Goal: Task Accomplishment & Management: Manage account settings

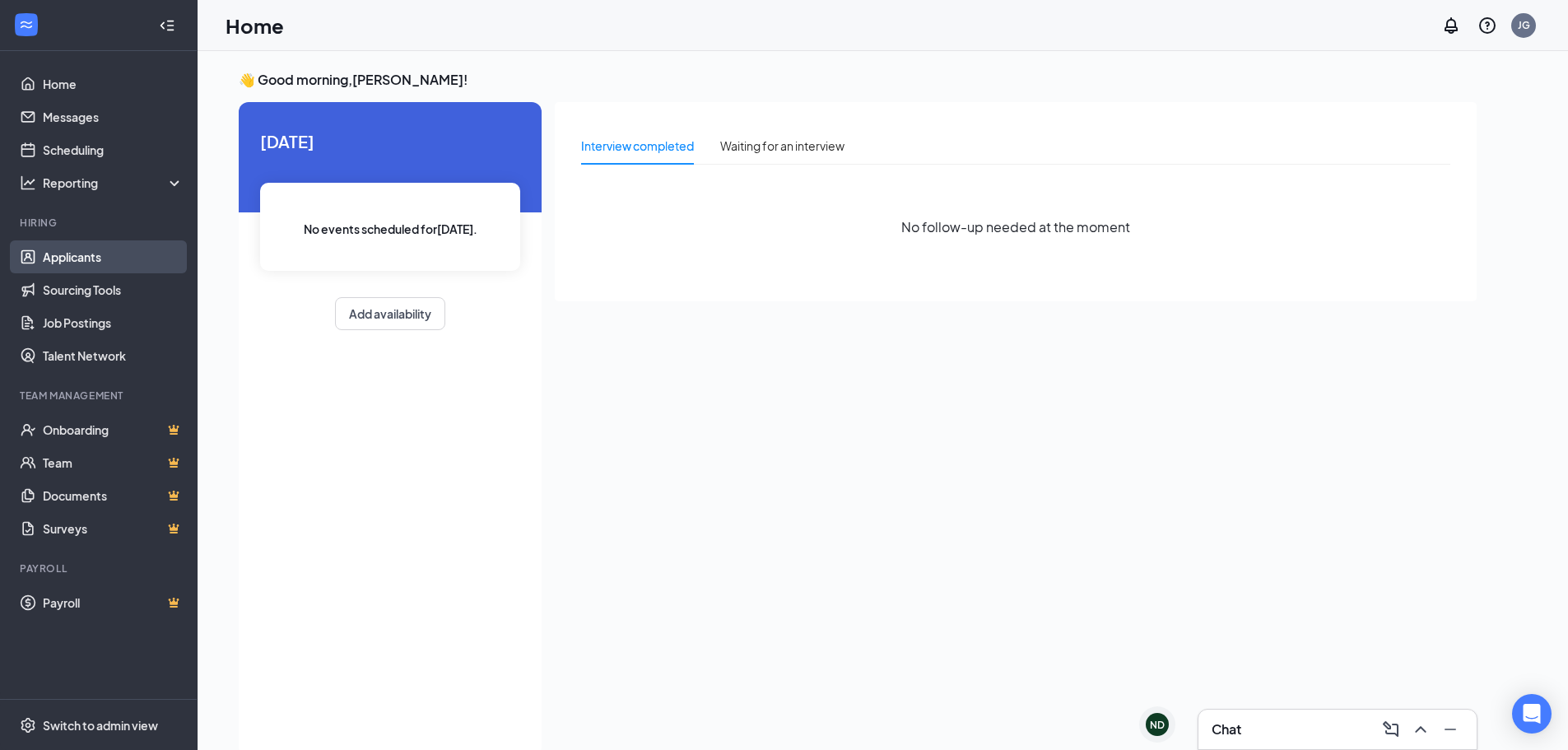
click at [77, 251] on link "Applicants" at bounding box center [113, 257] width 141 height 33
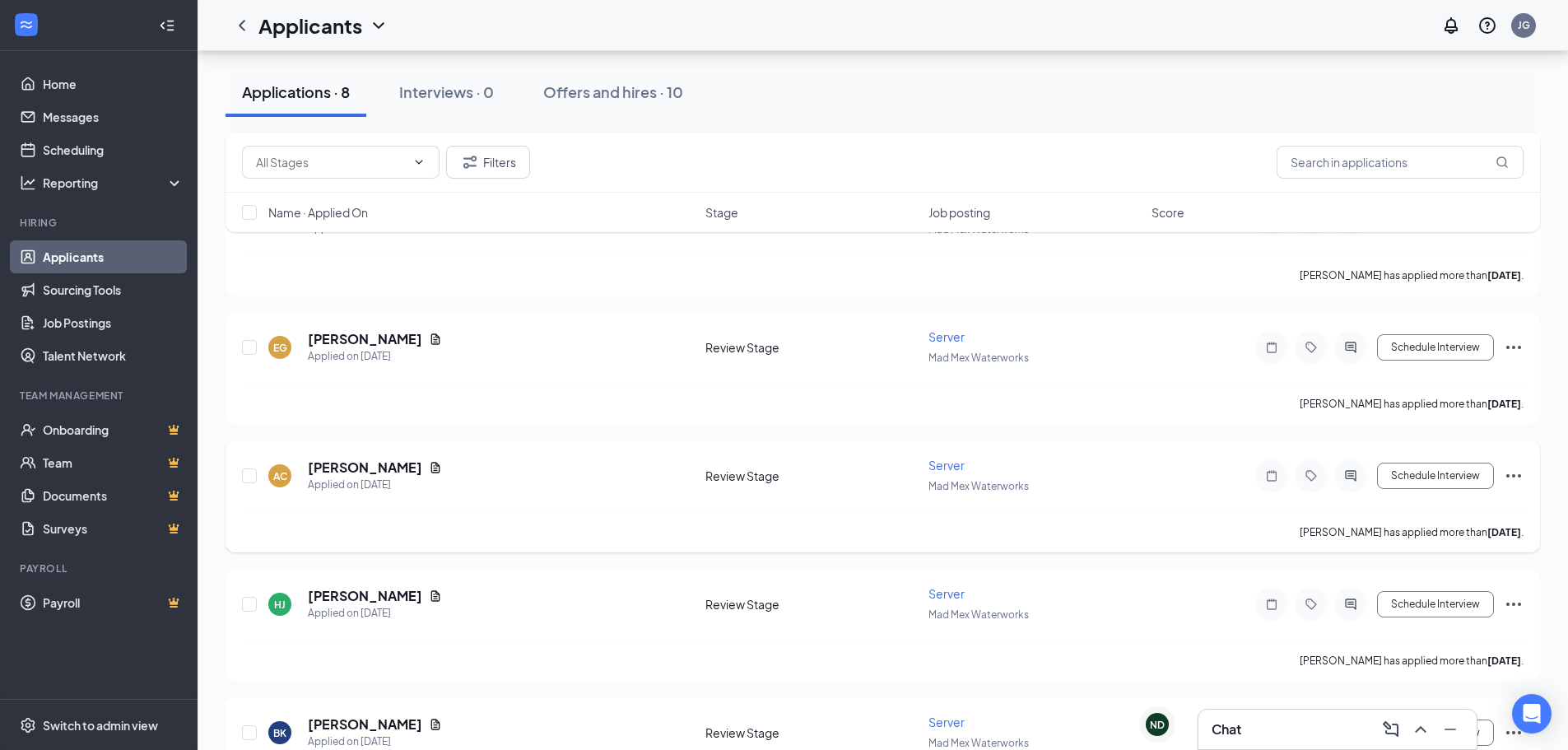
scroll to position [599, 0]
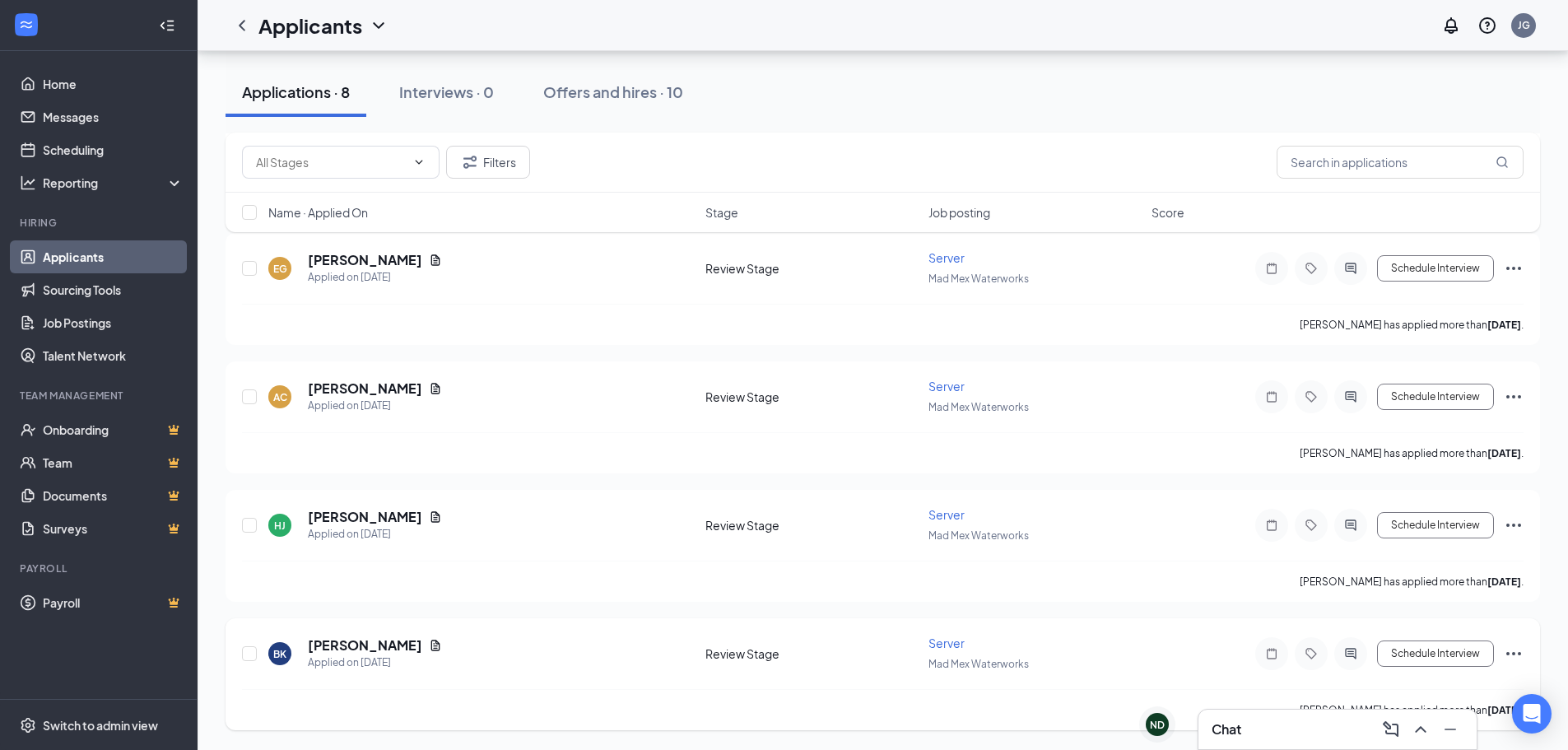
click at [1503, 652] on div "Schedule Interview" at bounding box center [1376, 653] width 297 height 33
click at [1519, 652] on icon "Ellipses" at bounding box center [1513, 652] width 15 height 3
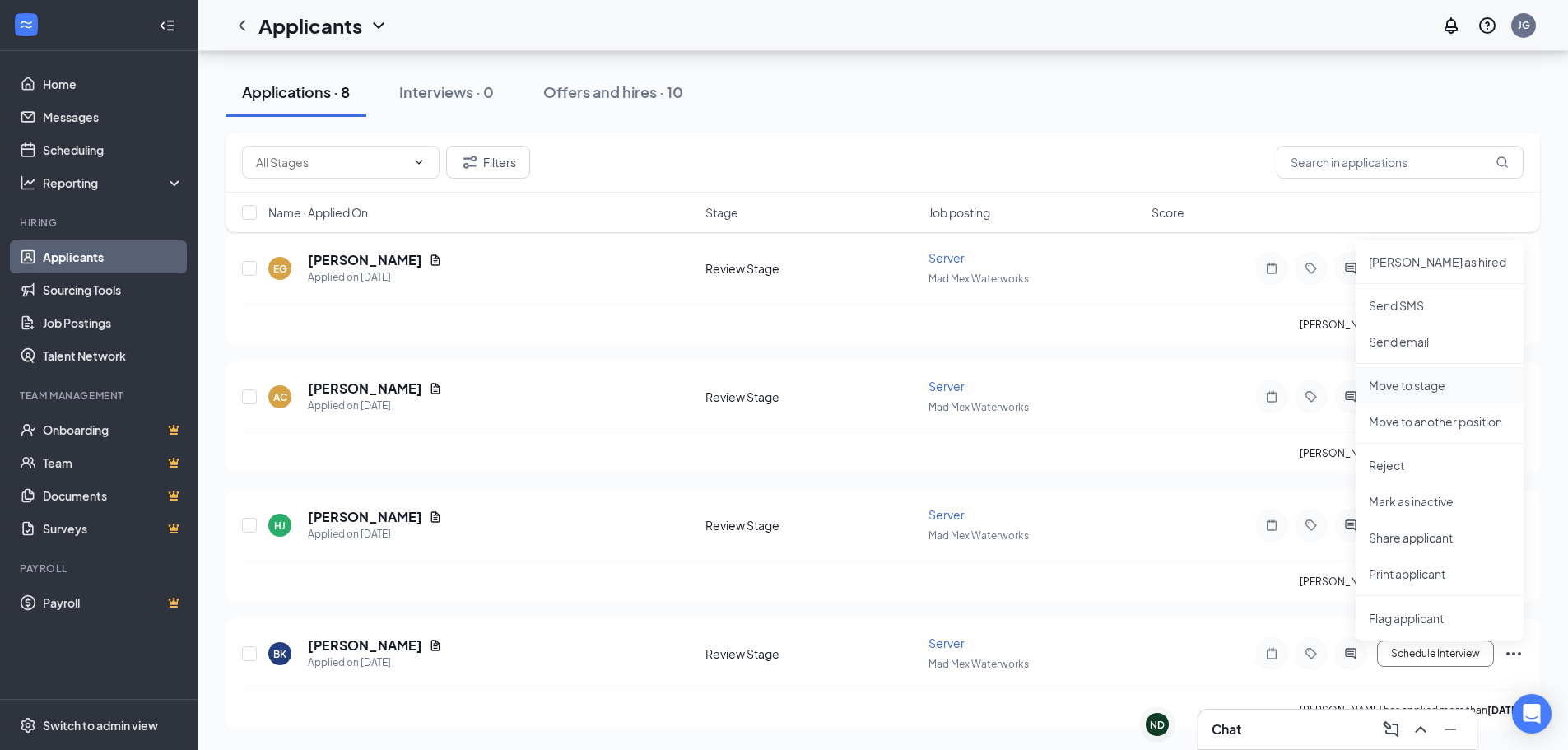
click at [1398, 388] on p "Move to stage" at bounding box center [1439, 385] width 141 height 16
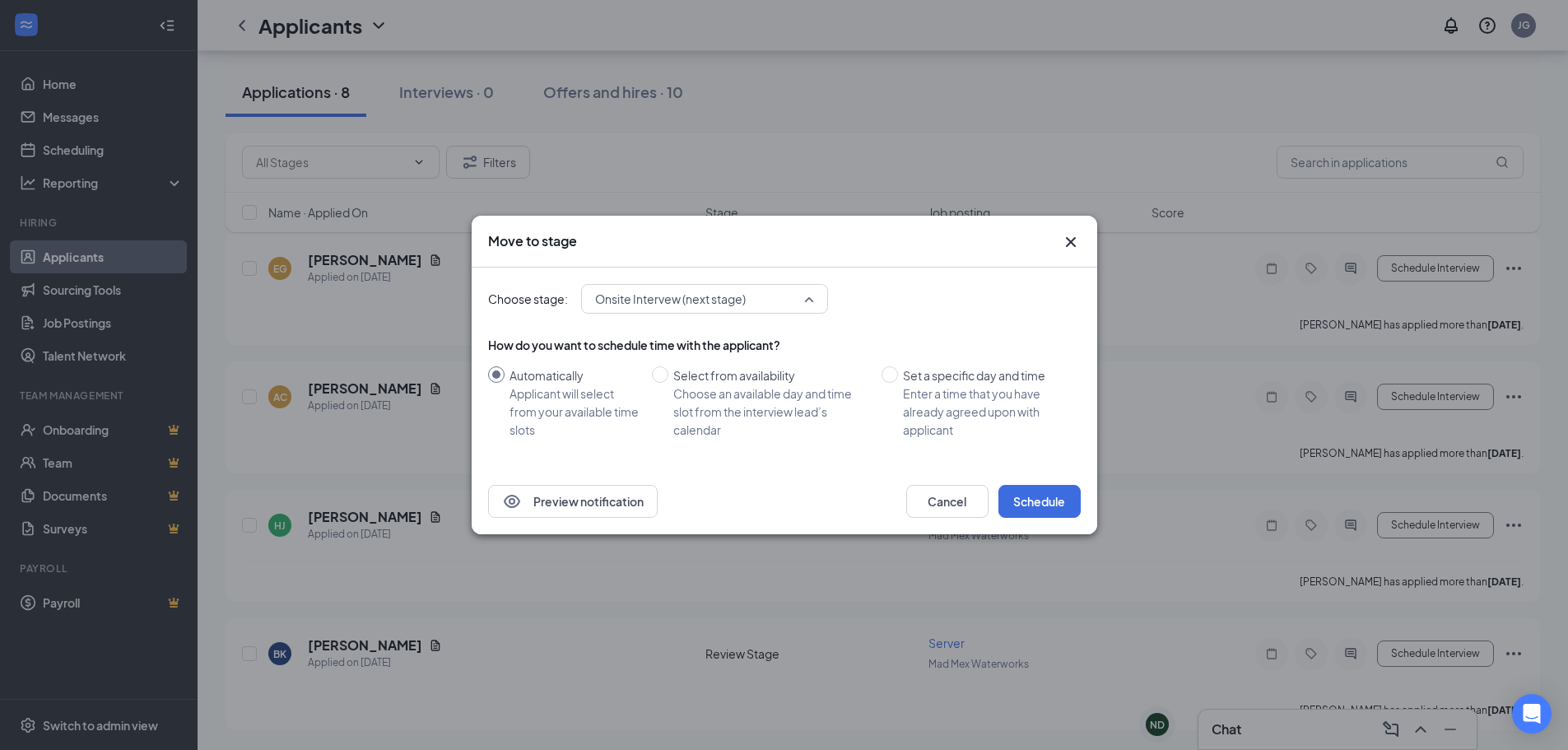
click at [811, 302] on span "Onsite Intervew (next stage)" at bounding box center [705, 299] width 218 height 25
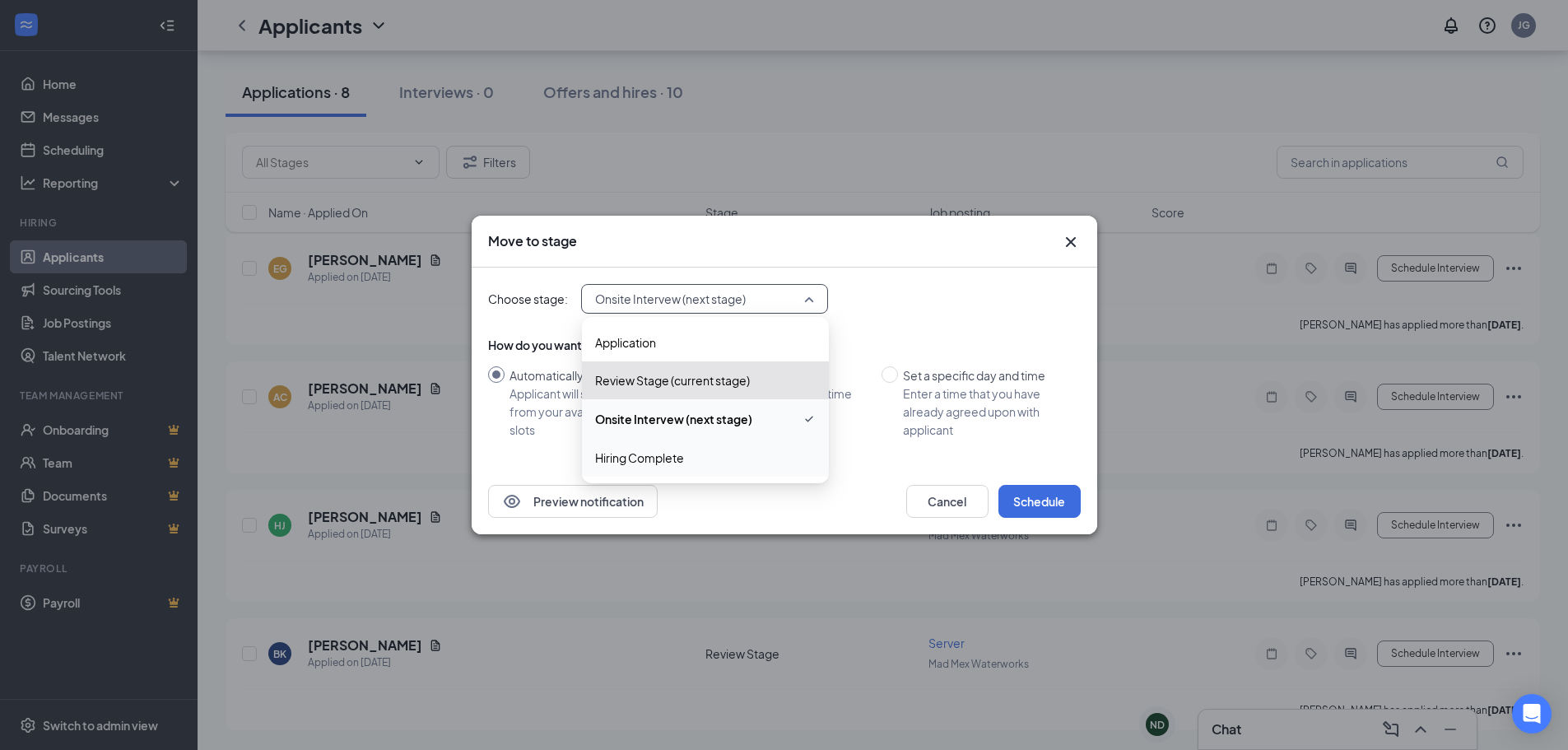
click at [690, 463] on span "Hiring Complete" at bounding box center [706, 457] width 220 height 18
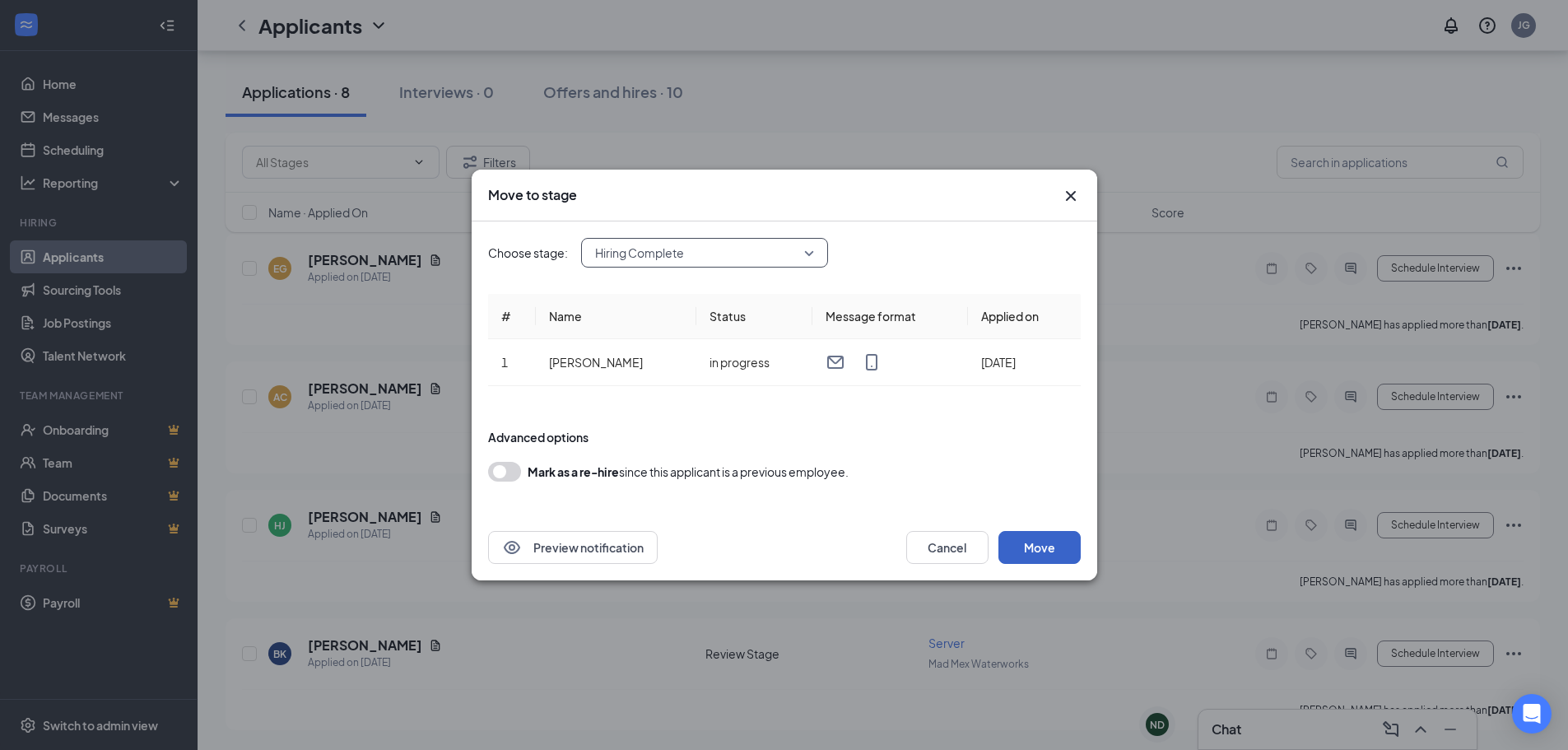
click at [1044, 536] on button "Move" at bounding box center [1039, 547] width 82 height 33
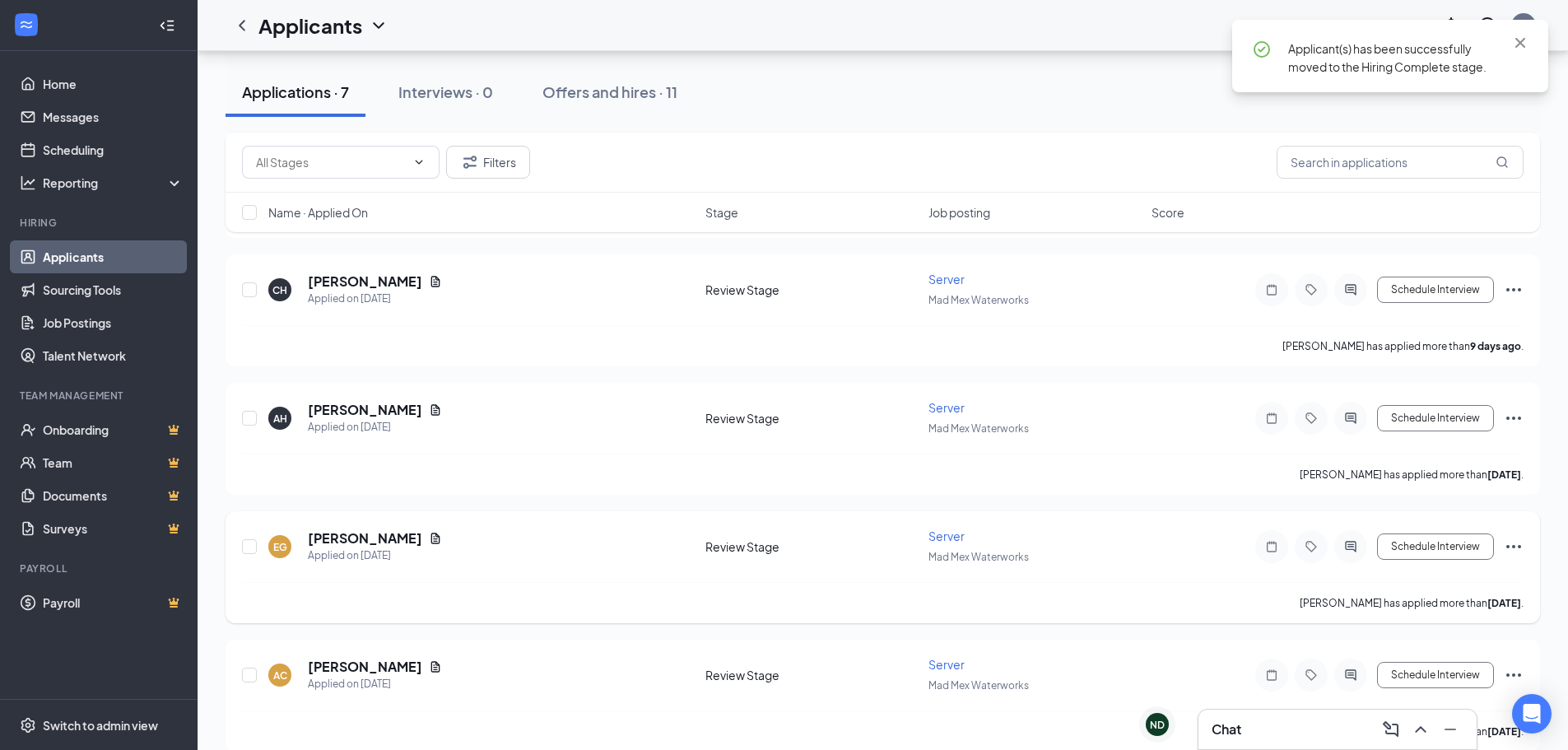
scroll to position [306, 0]
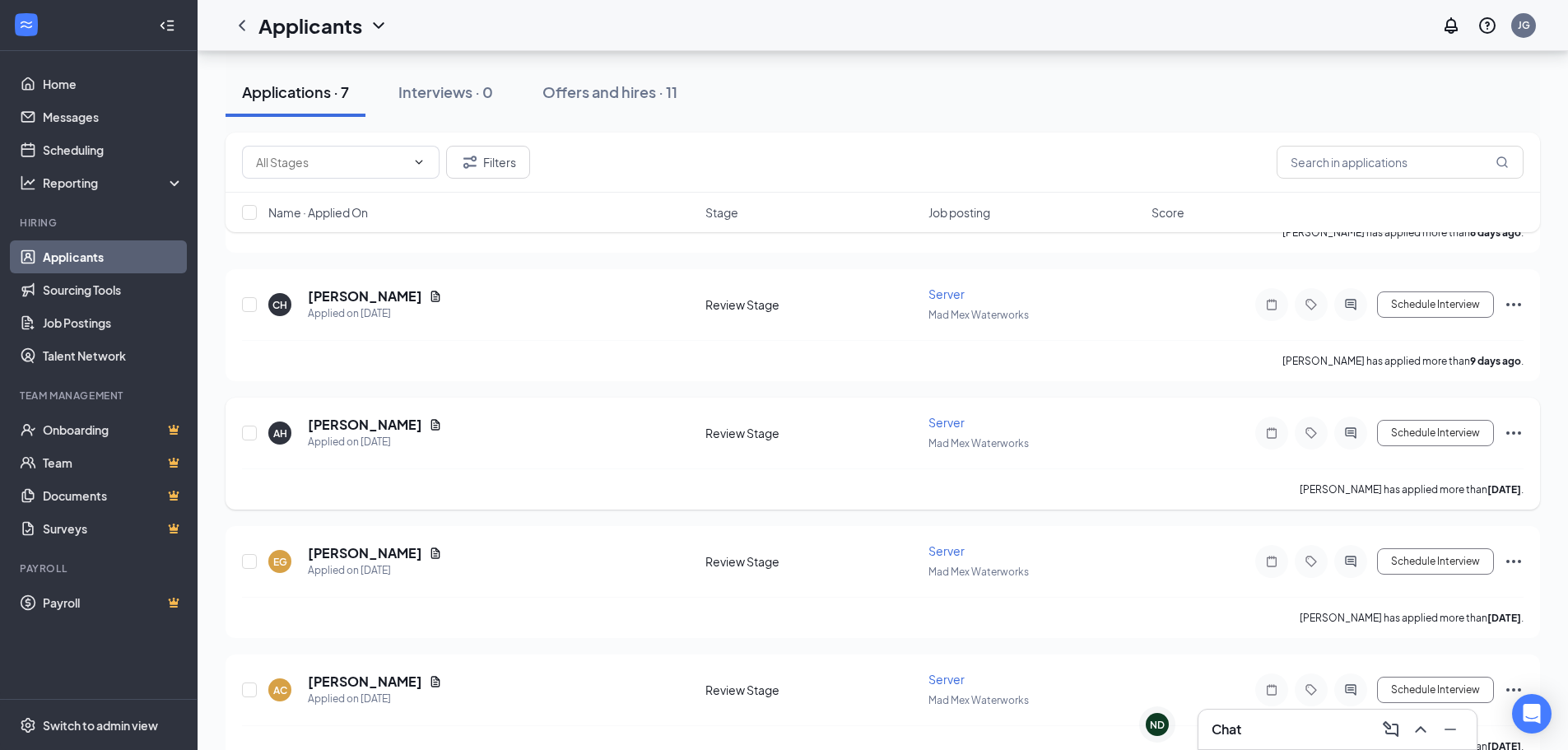
click at [1512, 431] on icon "Ellipses" at bounding box center [1514, 433] width 19 height 19
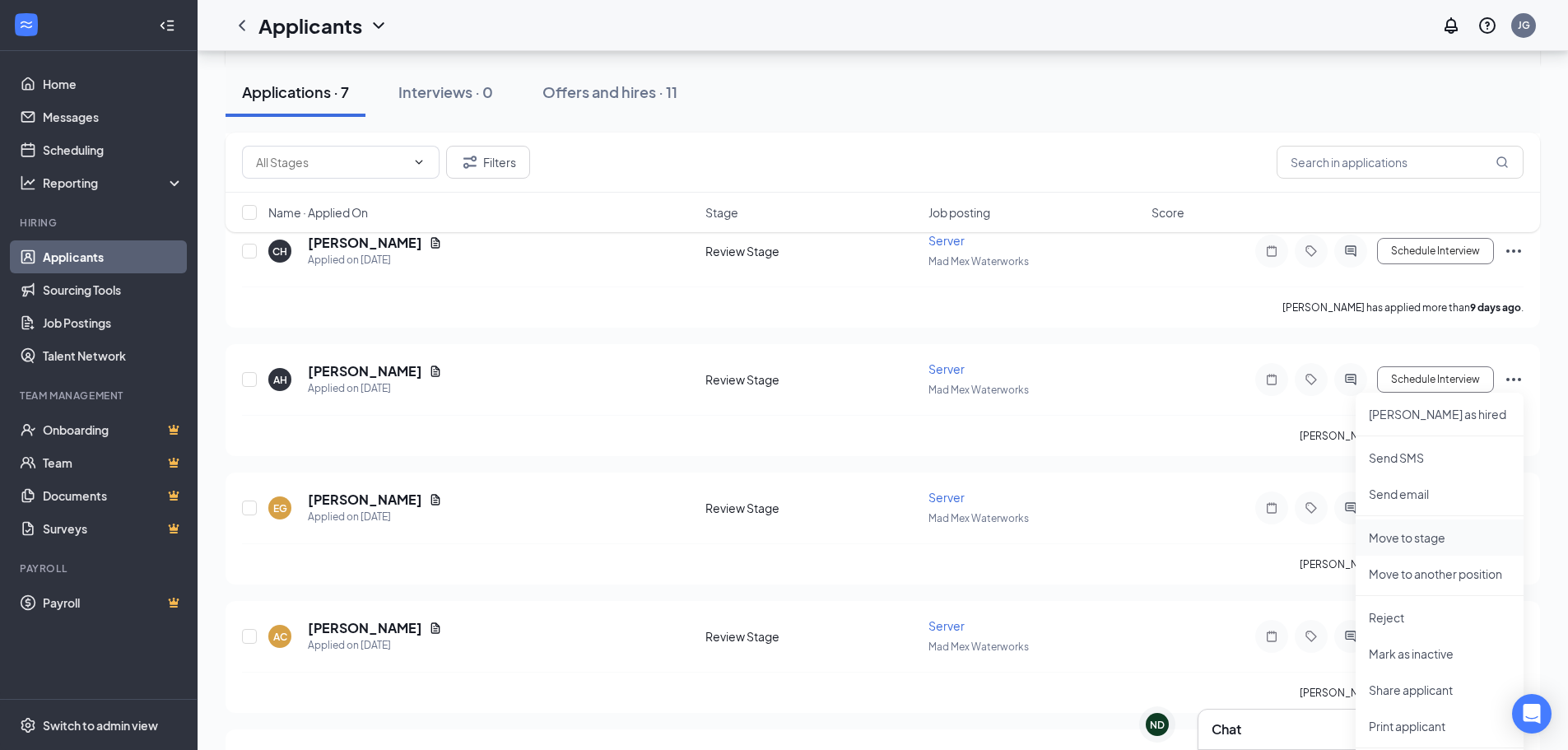
scroll to position [389, 0]
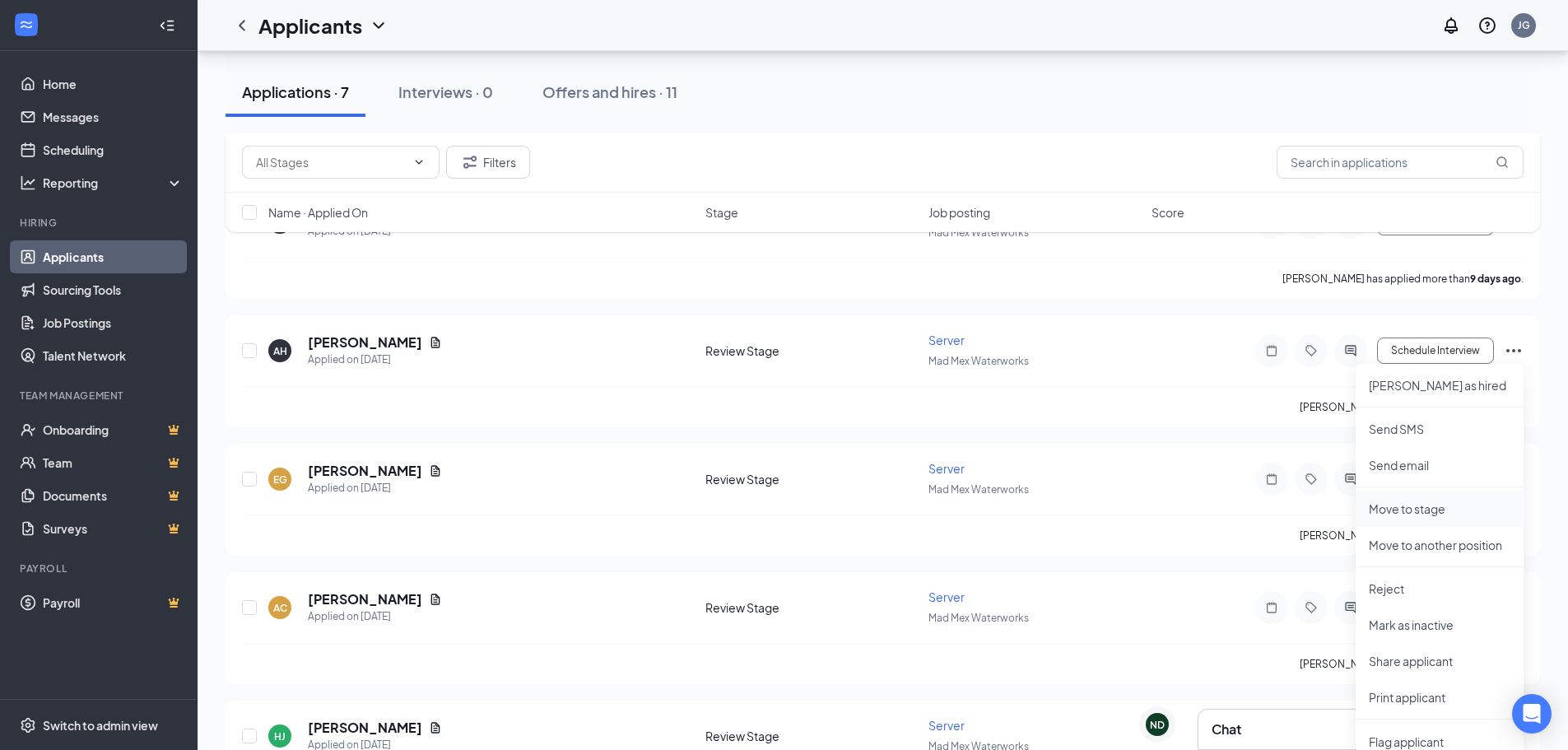
click at [1388, 499] on li "Move to stage" at bounding box center [1439, 507] width 168 height 36
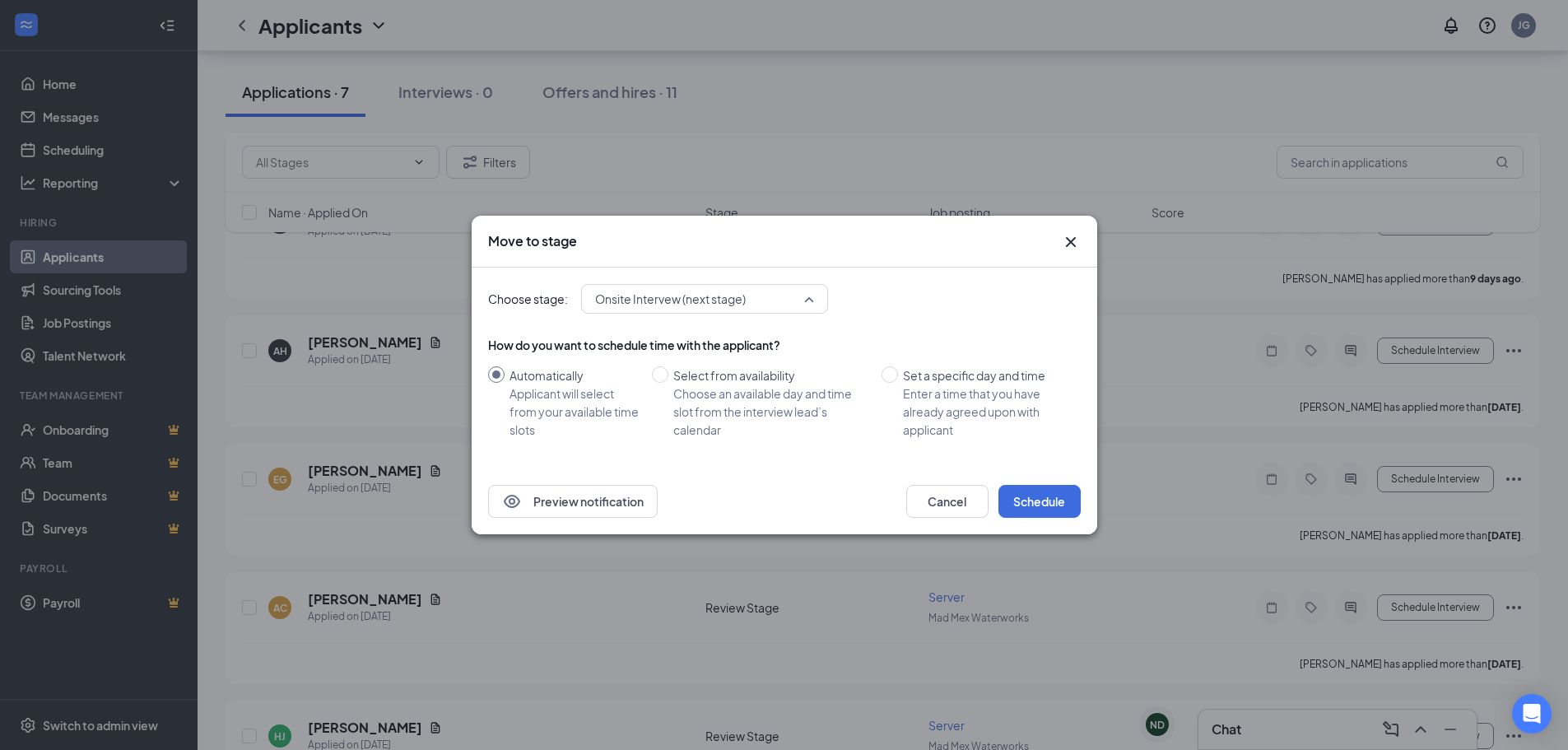
click at [814, 302] on span "Onsite Intervew (next stage)" at bounding box center [705, 299] width 218 height 25
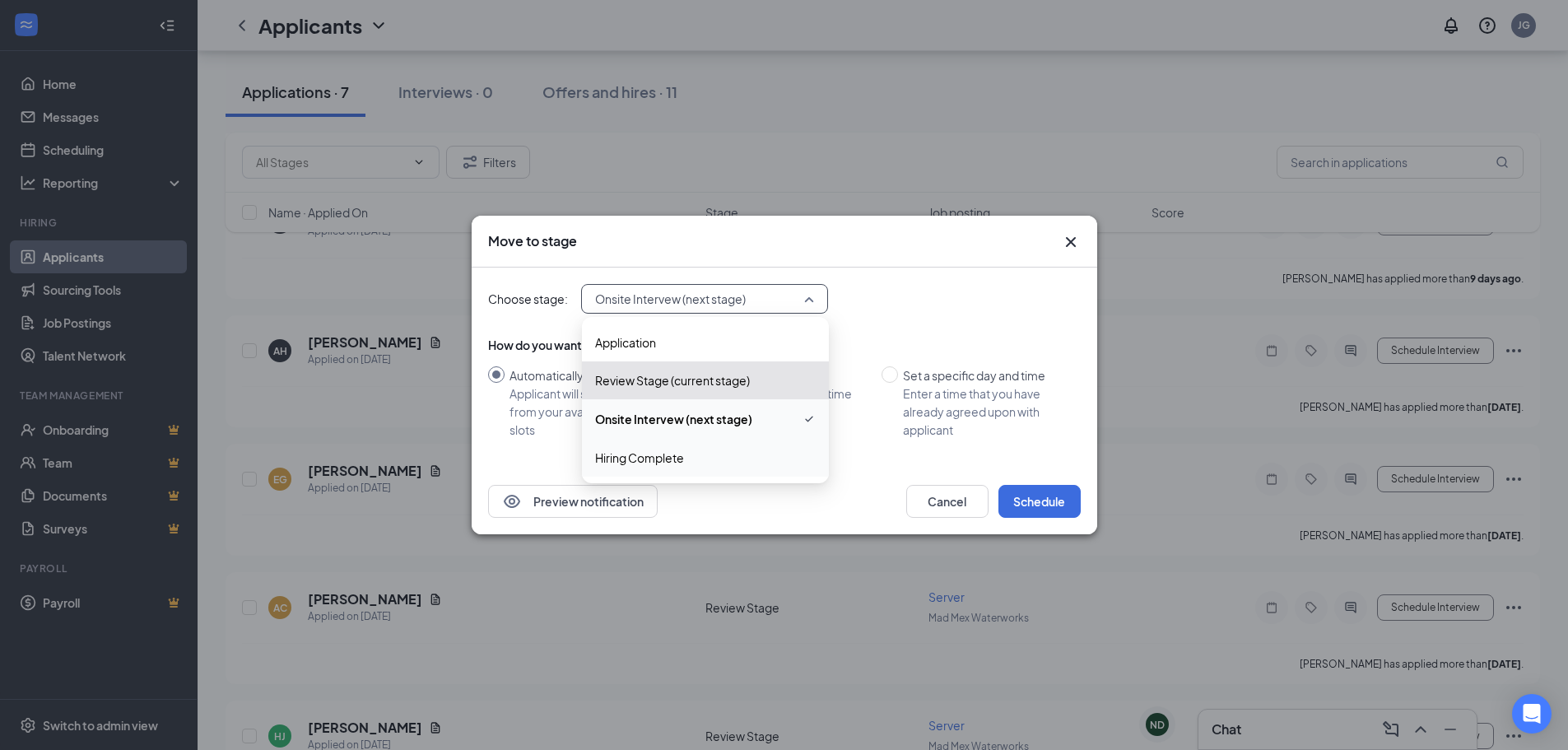
click at [741, 451] on span "Hiring Complete" at bounding box center [706, 457] width 220 height 18
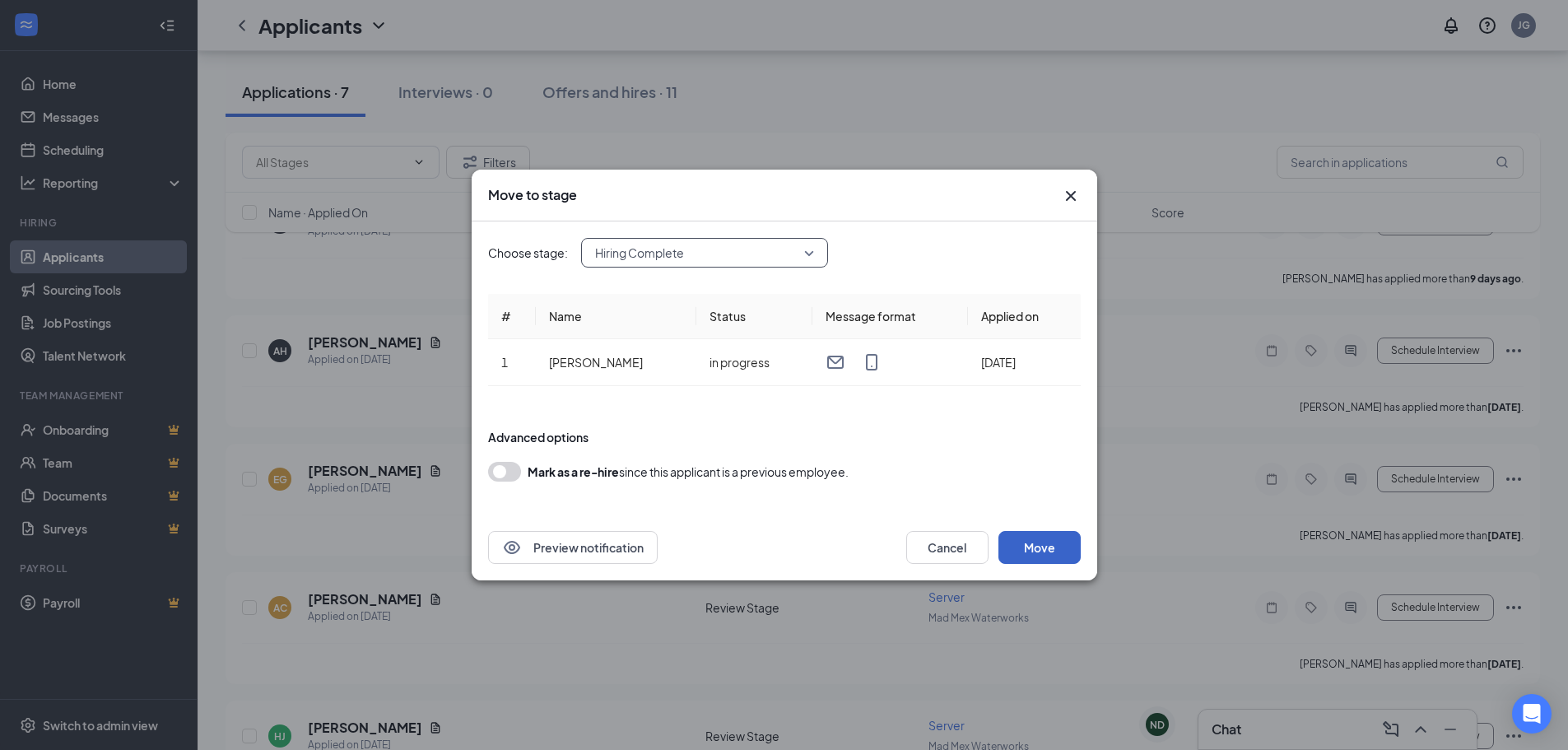
click at [1051, 549] on button "Move" at bounding box center [1039, 547] width 82 height 33
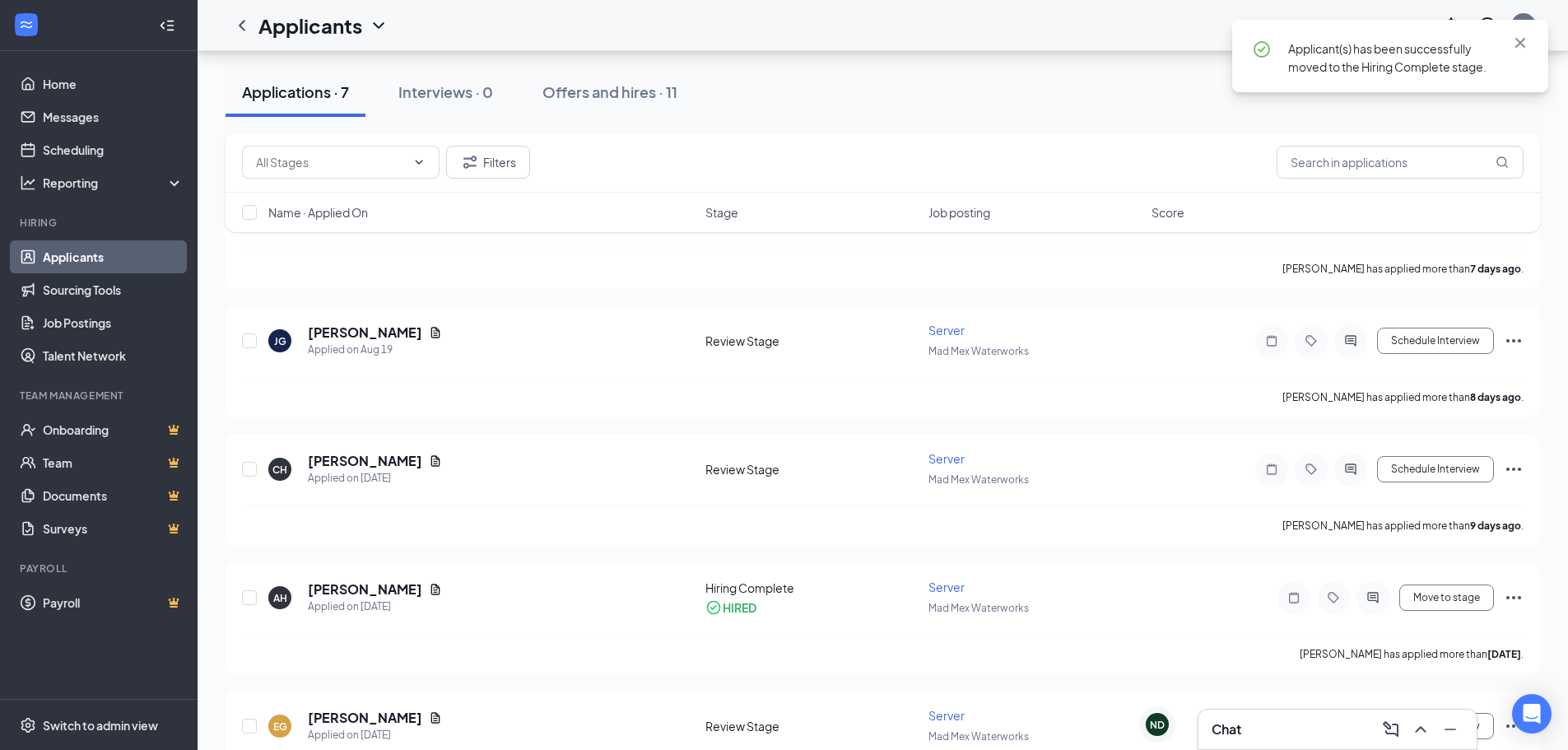
scroll to position [0, 0]
